Goal: Task Accomplishment & Management: Manage account settings

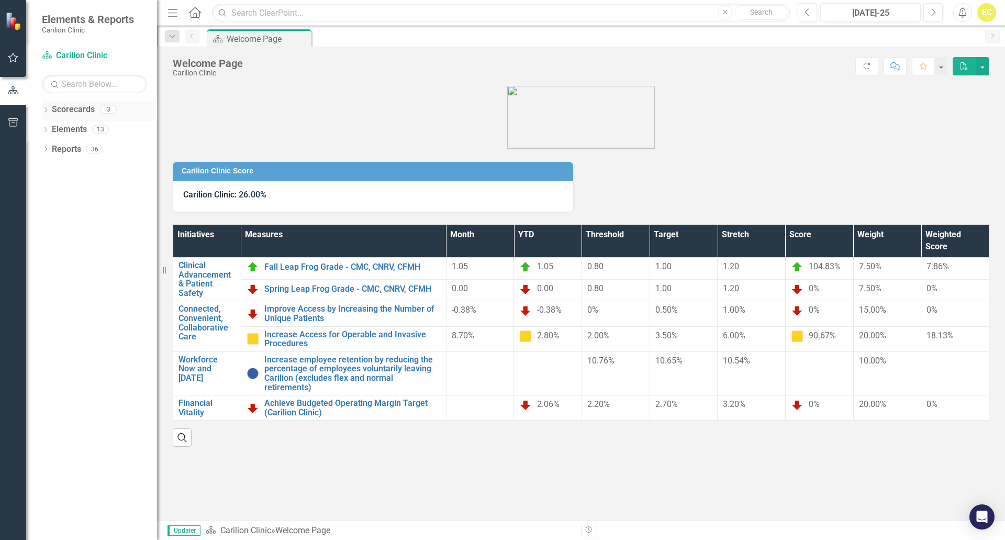
click at [48, 113] on icon "Dropdown" at bounding box center [45, 111] width 7 height 6
click at [84, 164] on link "Internal Medicine" at bounding box center [107, 169] width 99 height 12
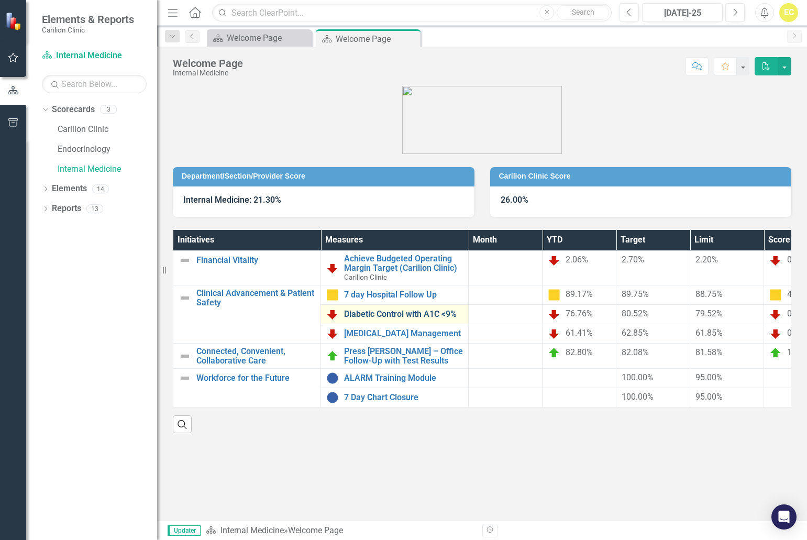
click at [439, 318] on link "Diabetic Control with A1C <9%" at bounding box center [403, 313] width 119 height 9
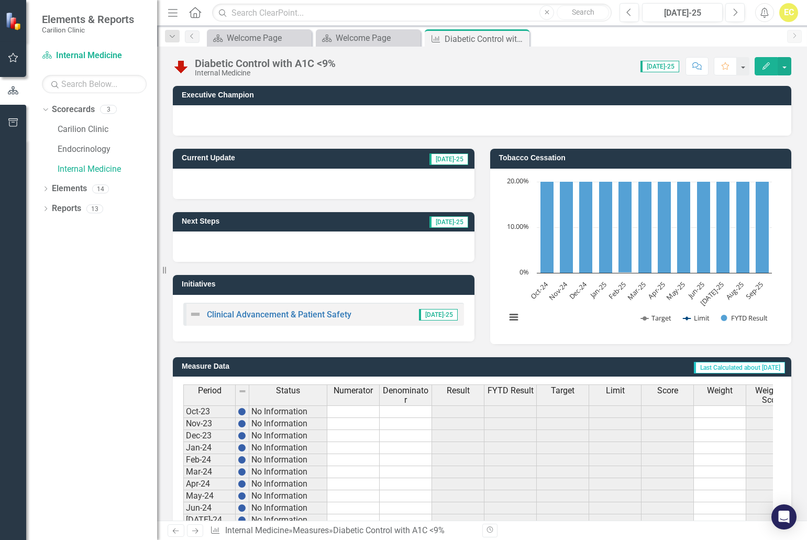
scroll to position [208, 0]
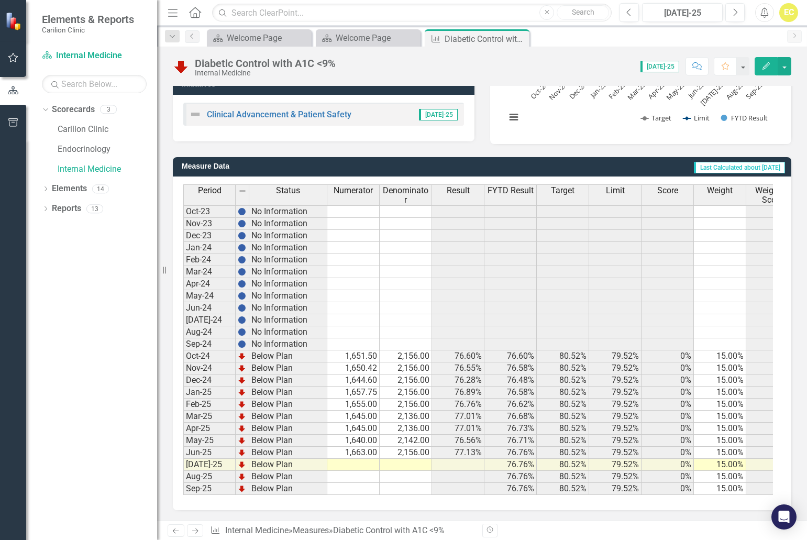
click at [358, 459] on td at bounding box center [353, 465] width 52 height 12
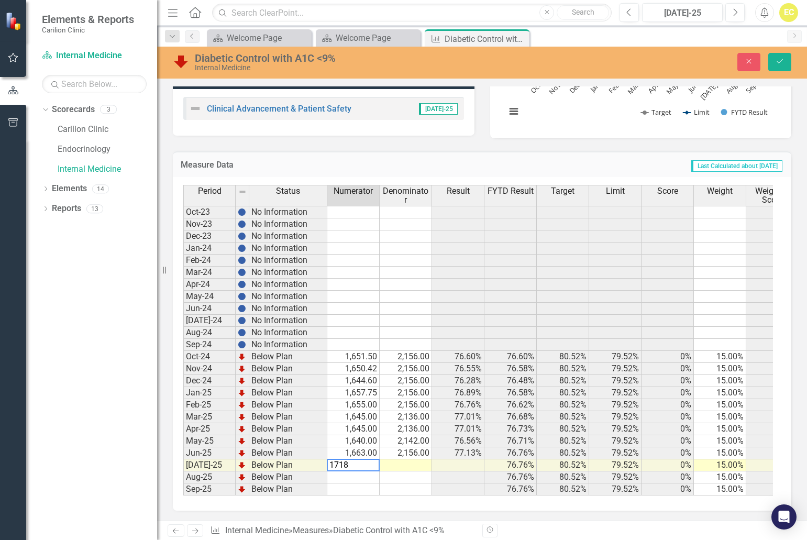
type textarea "1718"
click at [413, 467] on td at bounding box center [406, 465] width 52 height 12
type textarea "2194"
click at [448, 466] on td at bounding box center [458, 465] width 52 height 12
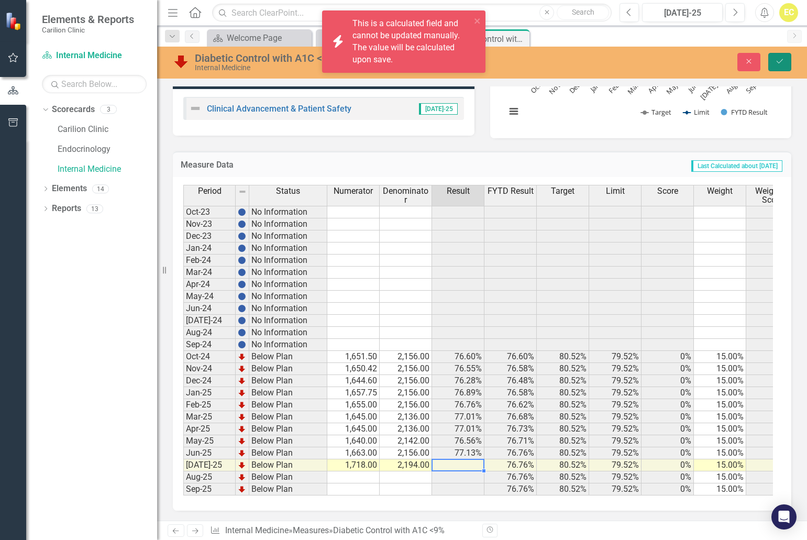
click at [782, 65] on icon "Save" at bounding box center [779, 61] width 9 height 7
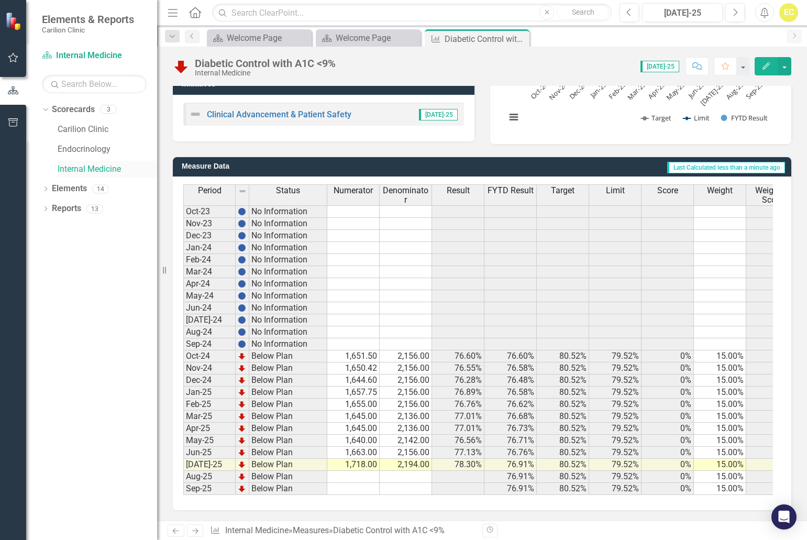
click at [101, 171] on link "Internal Medicine" at bounding box center [107, 169] width 99 height 12
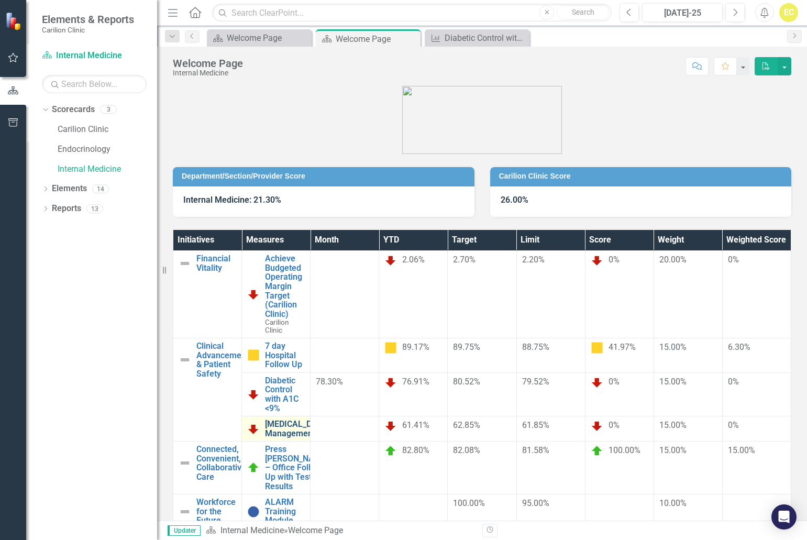
click at [329, 419] on link "[MEDICAL_DATA] Management" at bounding box center [297, 428] width 64 height 18
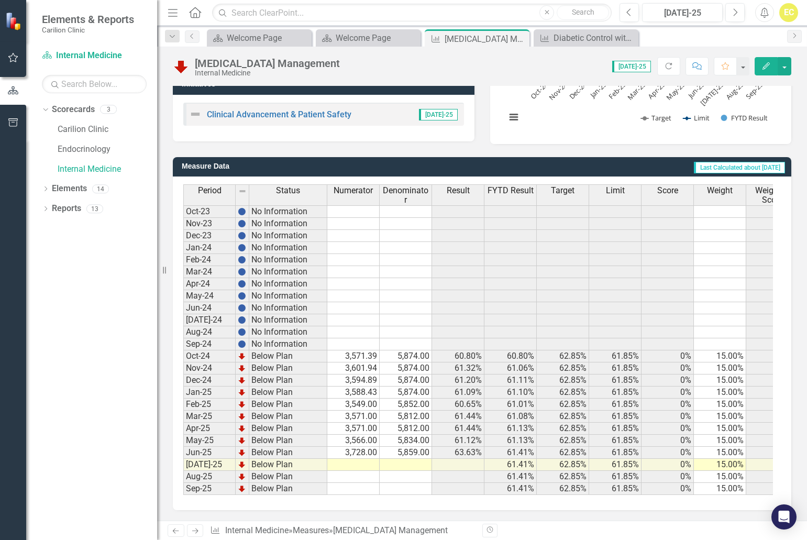
scroll to position [208, 0]
click at [358, 459] on td at bounding box center [353, 465] width 52 height 12
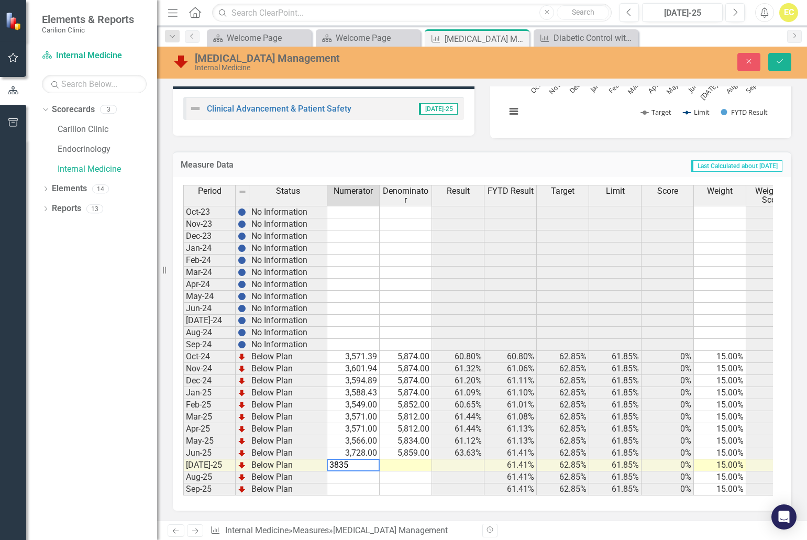
click at [402, 466] on td at bounding box center [406, 465] width 52 height 12
type textarea "5968"
click at [776, 62] on icon "Save" at bounding box center [779, 61] width 9 height 7
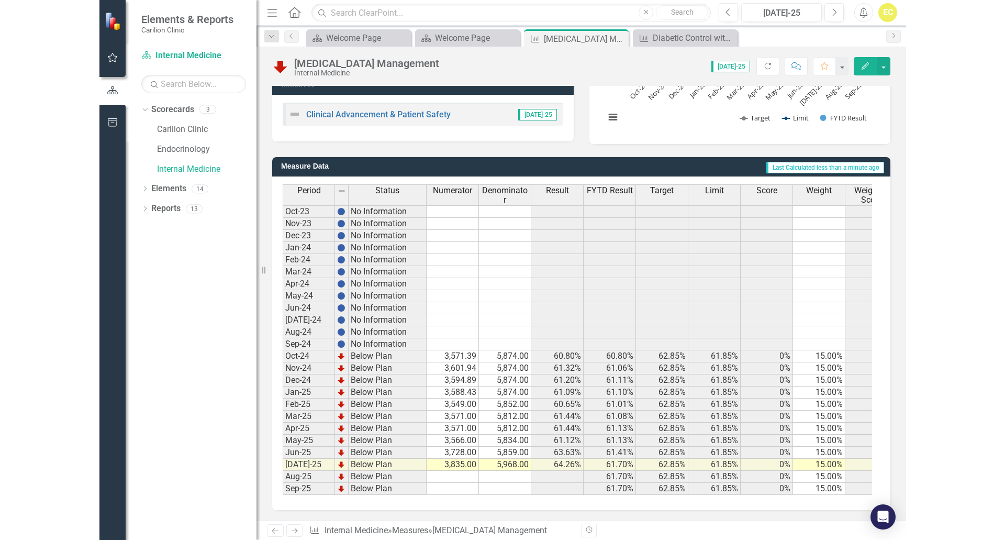
scroll to position [0, 0]
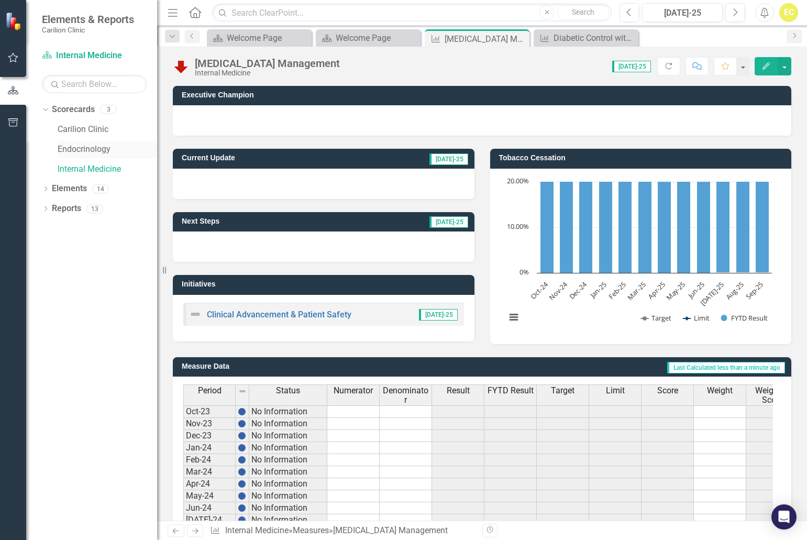
click at [72, 142] on div "Endocrinology" at bounding box center [107, 149] width 99 height 17
click at [81, 174] on link "Internal Medicine" at bounding box center [107, 169] width 99 height 12
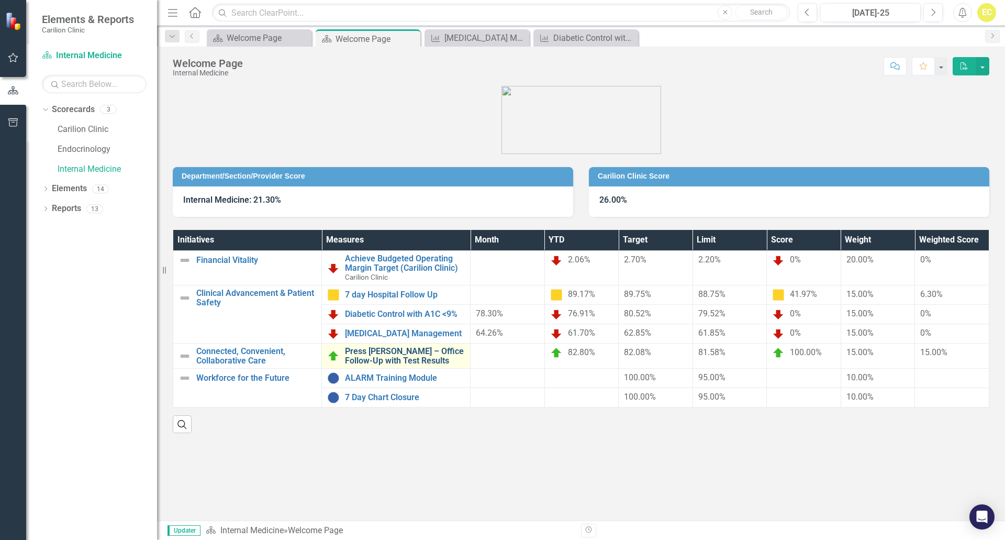
click at [387, 359] on link "Press [PERSON_NAME] – Office Follow-Up with Test Results" at bounding box center [405, 356] width 120 height 18
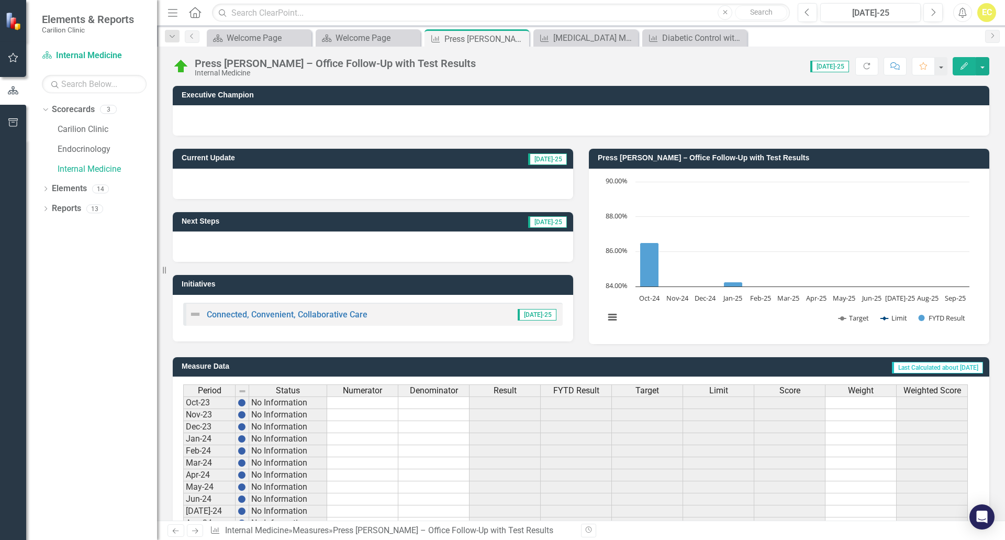
scroll to position [192, 0]
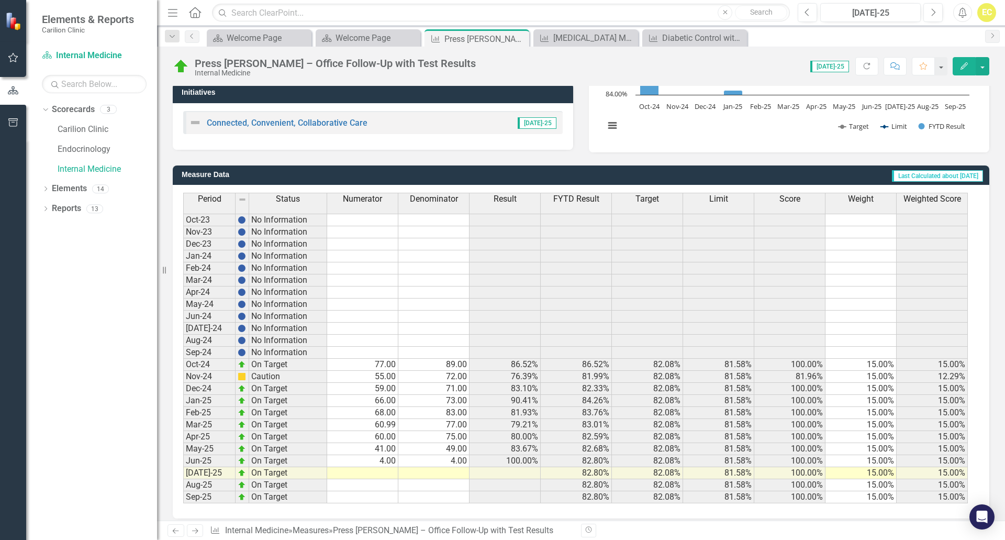
click at [360, 473] on td at bounding box center [362, 473] width 71 height 12
click at [420, 473] on td at bounding box center [433, 473] width 71 height 12
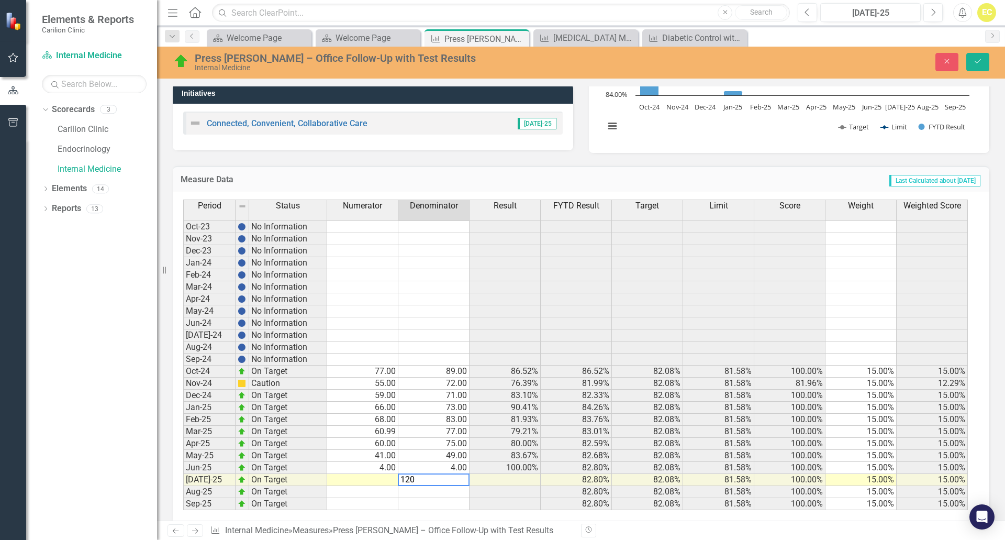
click at [183, 484] on div "Period Status Numerator Denominator Result FYTD Result Target Limit Score Weigh…" at bounding box center [183, 354] width 0 height 310
type textarea "93"
click at [806, 64] on button "Save" at bounding box center [977, 62] width 23 height 18
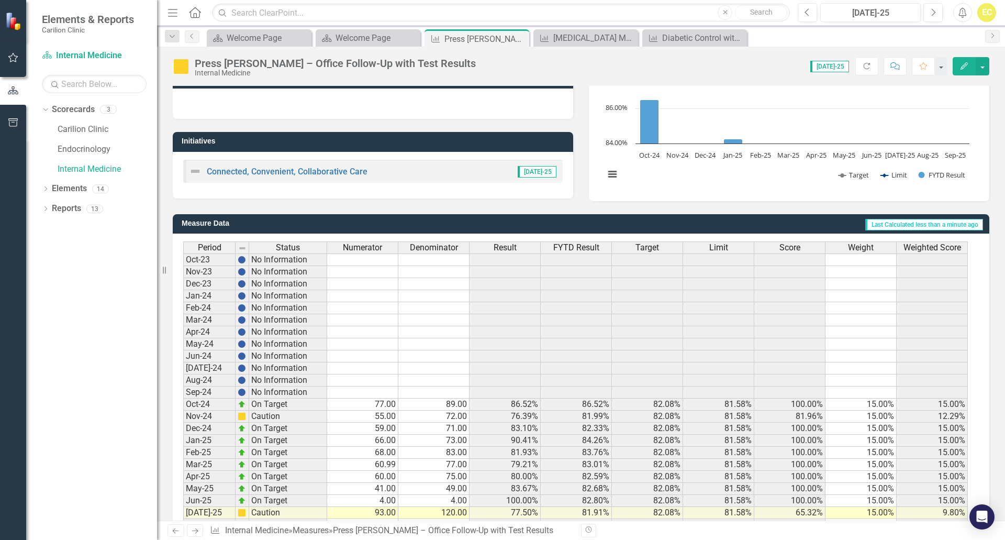
scroll to position [0, 0]
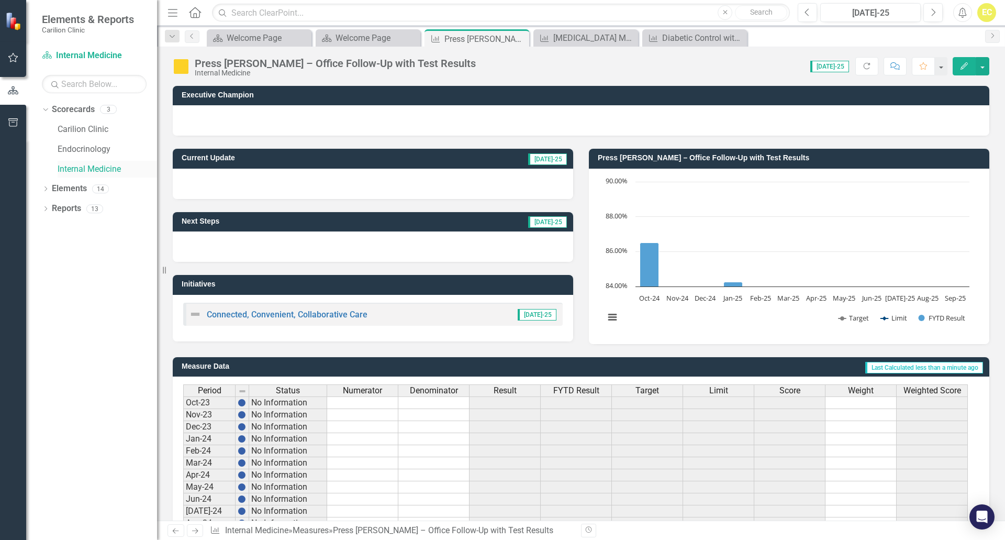
click at [69, 169] on link "Internal Medicine" at bounding box center [107, 169] width 99 height 12
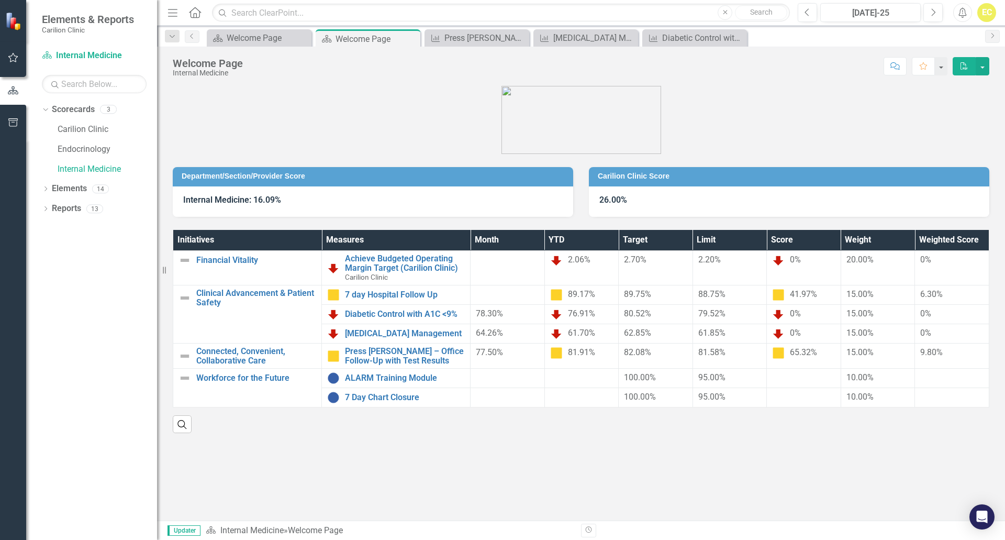
click at [483, 475] on div "Department/Section/Provider Score Internal Medicine: 16.09% Carilion Clinic Sco…" at bounding box center [581, 303] width 848 height 435
click at [366, 452] on div "Department/Section/Provider Score Internal Medicine: 16.09% Carilion Clinic Sco…" at bounding box center [581, 303] width 848 height 435
click at [488, 477] on div "Department/Section/Provider Score Internal Medicine: 16.09% Carilion Clinic Sco…" at bounding box center [581, 303] width 848 height 435
click at [806, 69] on button "button" at bounding box center [983, 66] width 14 height 18
click at [806, 105] on link "PDF Export to PDF" at bounding box center [946, 106] width 85 height 19
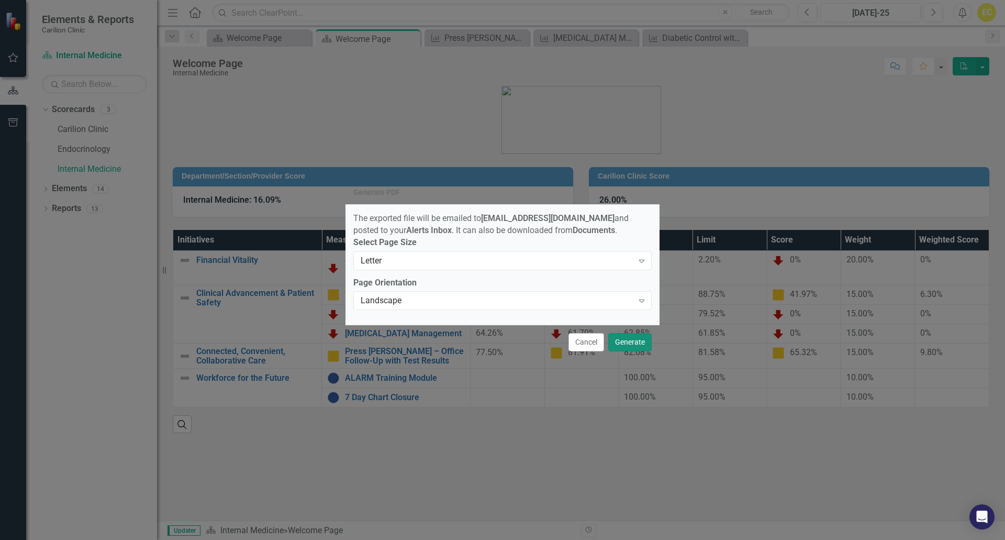
click at [633, 349] on button "Generate" at bounding box center [629, 342] width 43 height 18
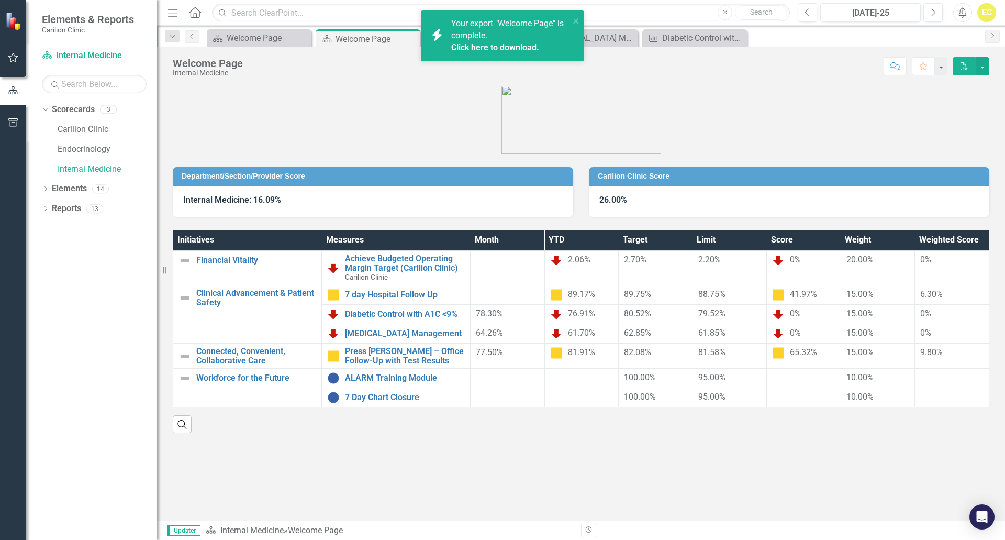
click at [481, 32] on span "Your export "Welcome Page" is complete. Click here to download." at bounding box center [509, 36] width 116 height 36
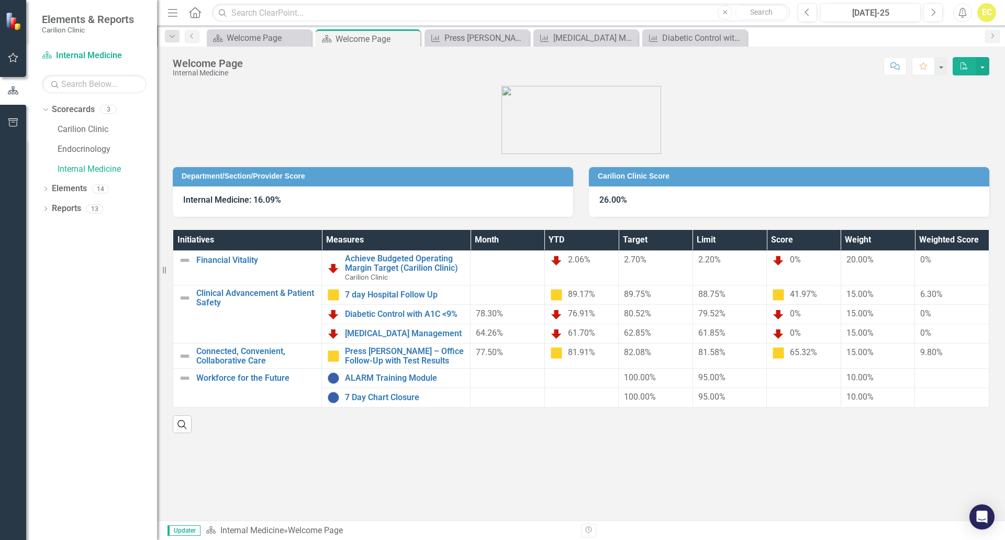
click at [728, 166] on div "Carilion Clinic Score 26.00%" at bounding box center [789, 185] width 416 height 63
click at [806, 65] on button "PDF" at bounding box center [964, 66] width 23 height 18
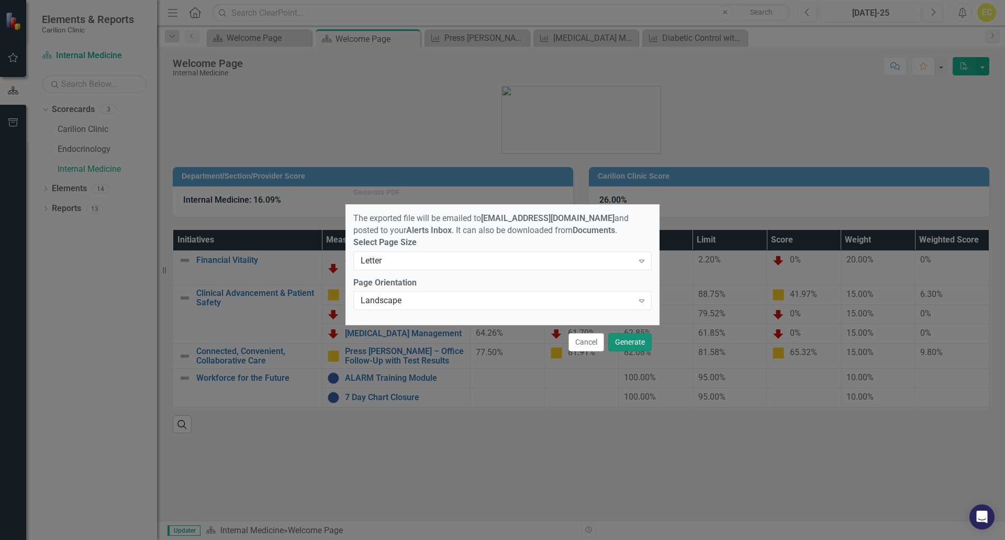
click at [628, 348] on button "Generate" at bounding box center [629, 342] width 43 height 18
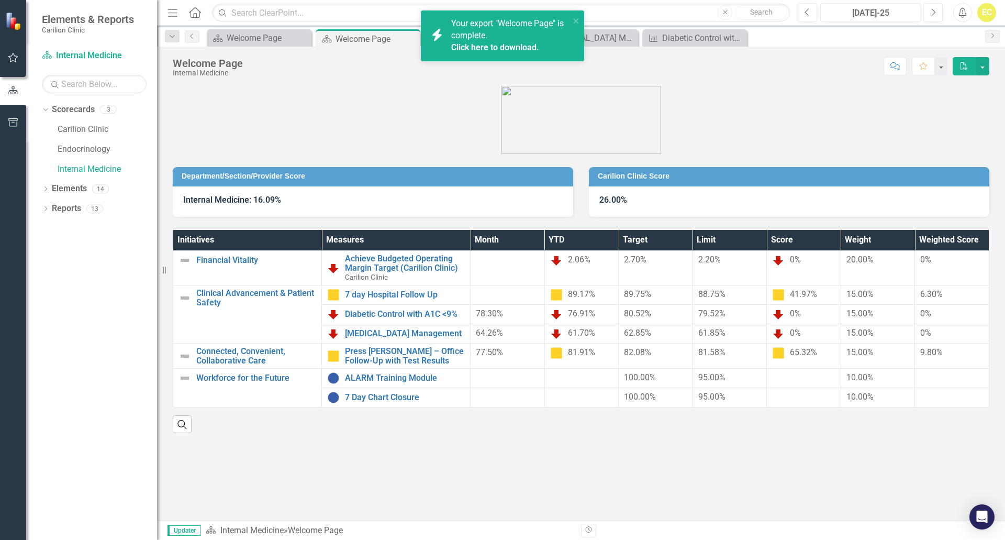
click at [461, 44] on link "Click here to download." at bounding box center [495, 47] width 88 height 10
